Goal: Contribute content

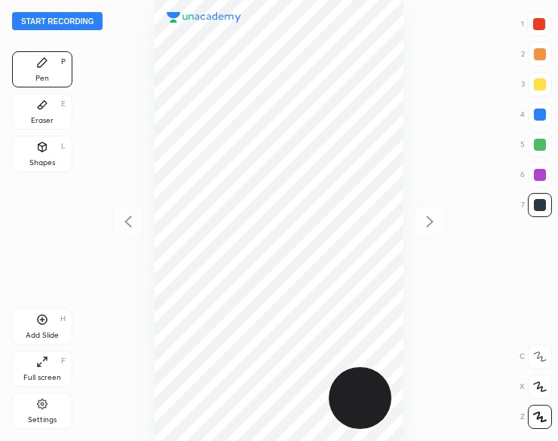
scroll to position [441, 317]
click at [59, 153] on div "Shapes L" at bounding box center [42, 154] width 60 height 36
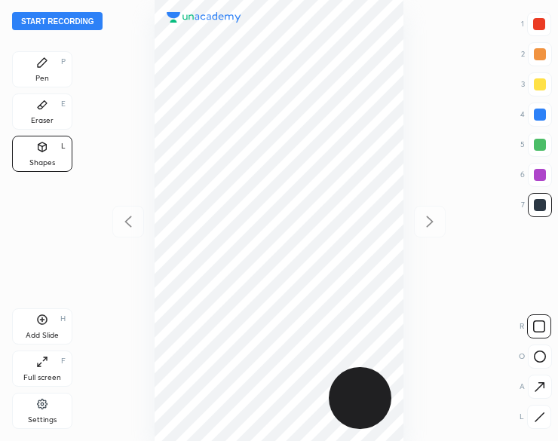
click at [46, 66] on icon at bounding box center [42, 63] width 12 height 12
click at [41, 66] on icon at bounding box center [42, 62] width 9 height 9
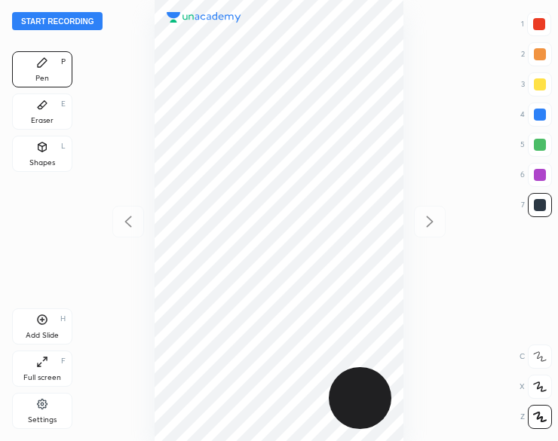
click at [41, 20] on button "Start recording" at bounding box center [57, 21] width 90 height 18
click at [528, 22] on div at bounding box center [539, 24] width 24 height 24
click at [529, 25] on div at bounding box center [539, 24] width 24 height 24
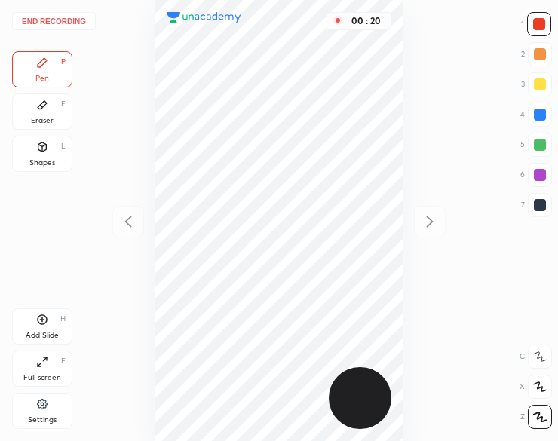
click at [538, 173] on div at bounding box center [540, 175] width 12 height 12
click at [29, 333] on div "Add Slide" at bounding box center [42, 336] width 33 height 8
click at [136, 218] on icon at bounding box center [128, 222] width 18 height 18
click at [134, 219] on div "01 : 20" at bounding box center [279, 220] width 317 height 441
click at [530, 206] on div at bounding box center [540, 205] width 24 height 24
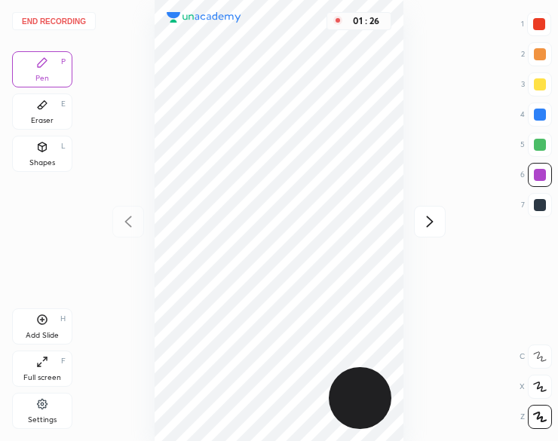
click at [531, 206] on div at bounding box center [540, 205] width 24 height 24
click at [69, 20] on button "End recording" at bounding box center [54, 21] width 84 height 18
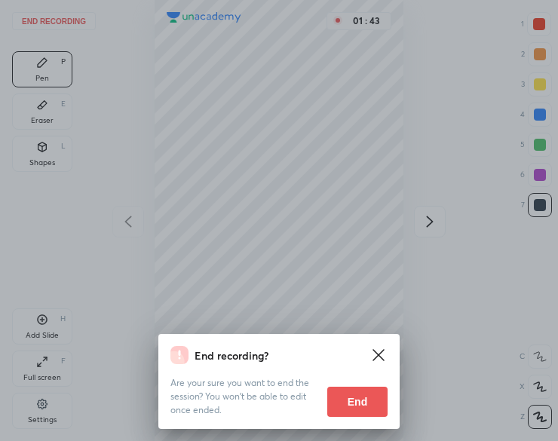
click at [360, 403] on button "End" at bounding box center [357, 402] width 60 height 30
